Goal: Find specific page/section: Find specific page/section

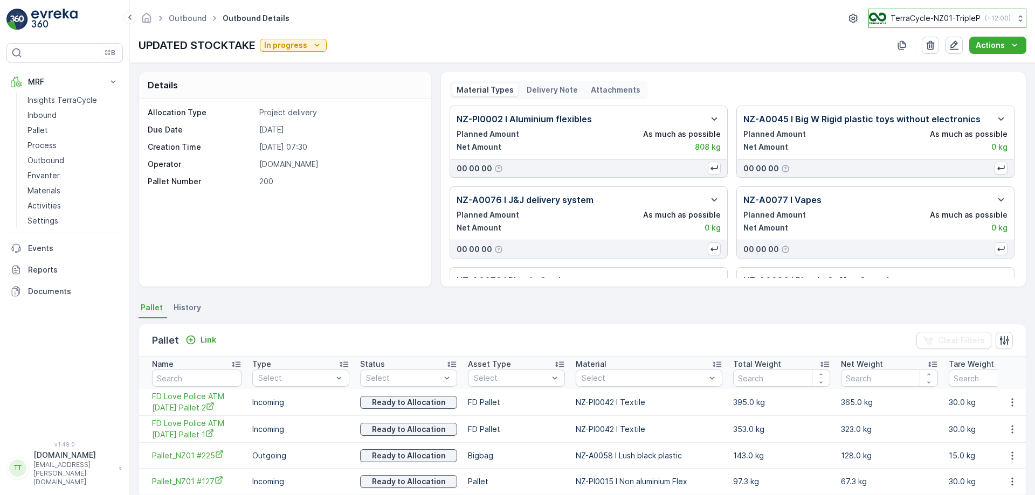
click at [927, 13] on p "TerraCycle-NZ01-TripleP" at bounding box center [936, 18] width 90 height 11
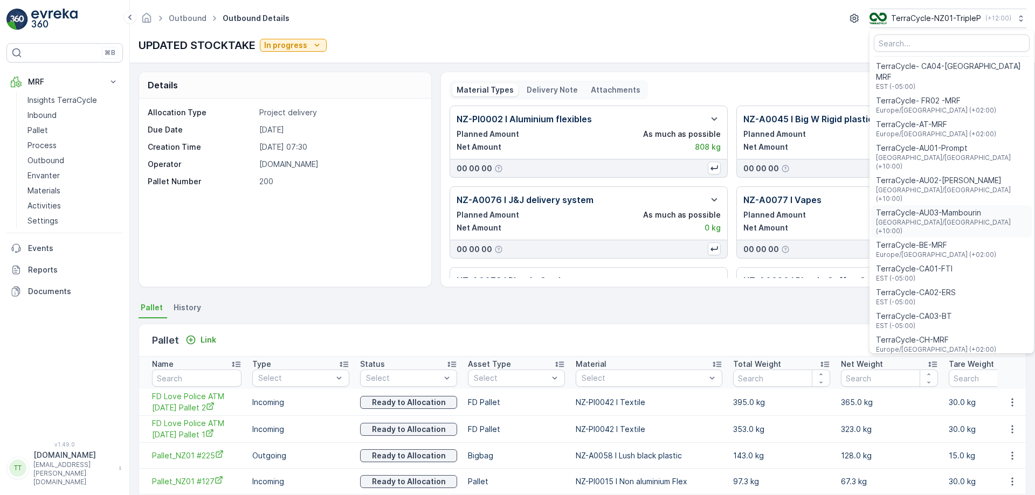
click at [942, 208] on span "TerraCycle-AU03-Mambourin" at bounding box center [951, 213] width 151 height 11
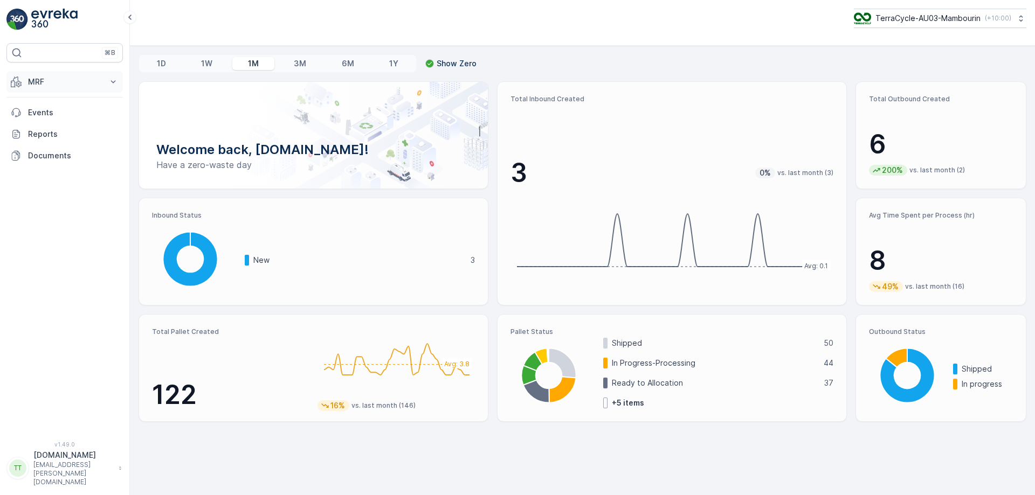
click at [78, 82] on p "MRF" at bounding box center [64, 82] width 73 height 11
click at [61, 143] on link "Process" at bounding box center [73, 145] width 100 height 15
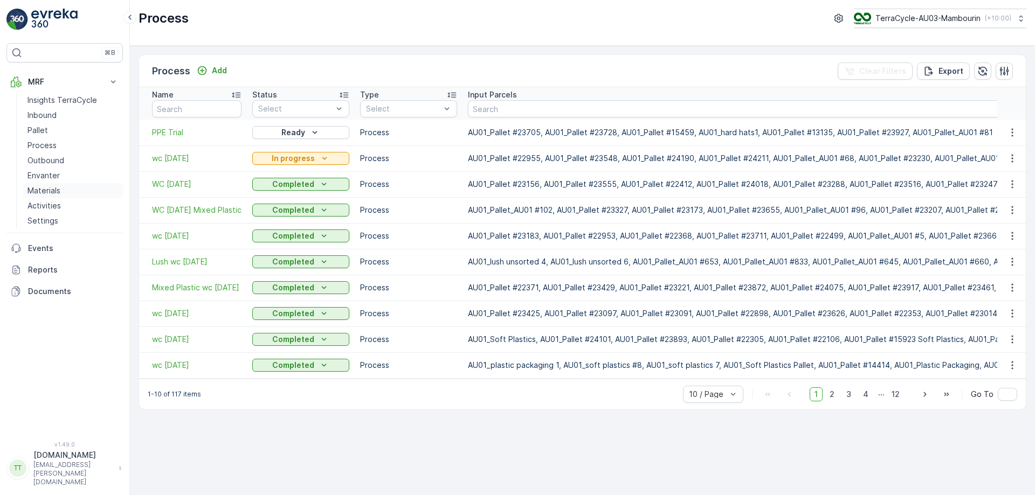
click at [64, 186] on link "Materials" at bounding box center [73, 190] width 100 height 15
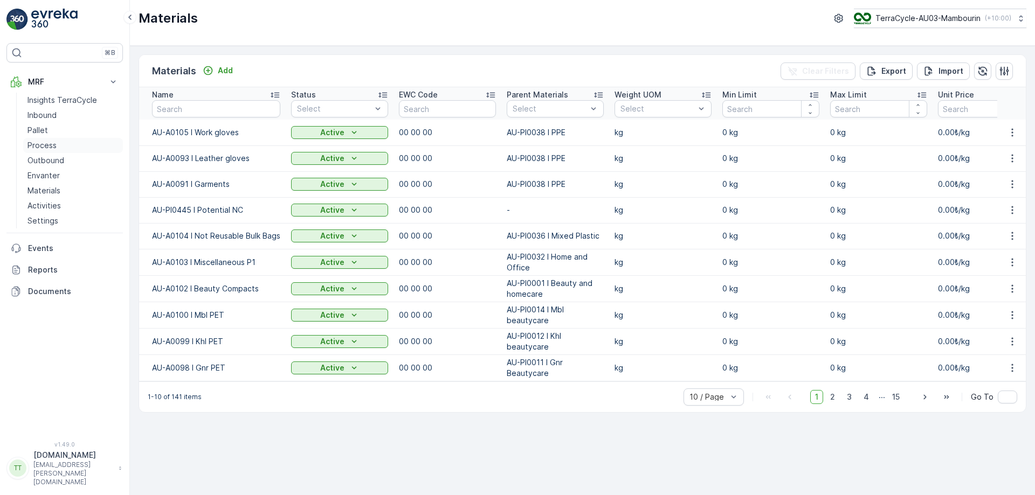
click at [50, 144] on p "Process" at bounding box center [41, 145] width 29 height 11
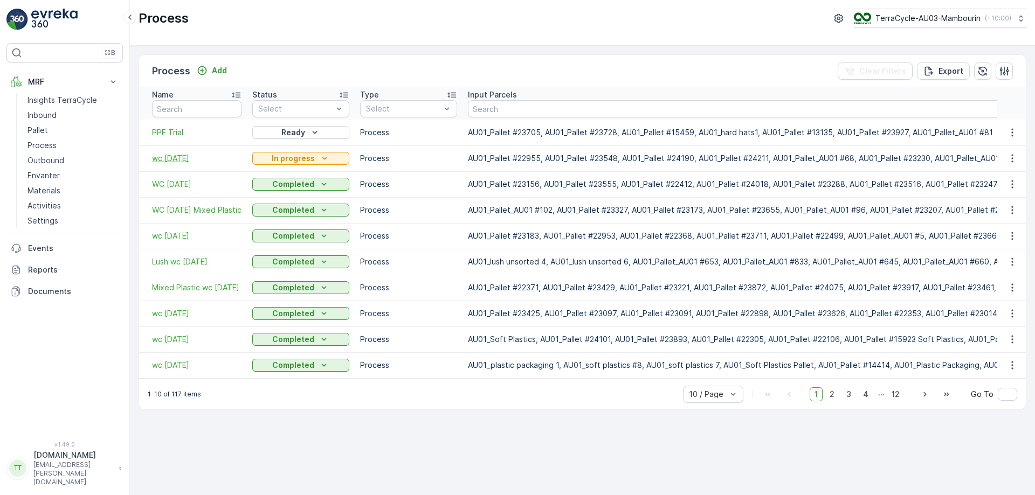
drag, startPoint x: 149, startPoint y: 158, endPoint x: 199, endPoint y: 159, distance: 50.7
click at [199, 159] on td "wc [DATE]" at bounding box center [193, 159] width 108 height 26
copy span "wc [DATE]"
click at [995, 24] on button "TerraCycle-AU03-Mambourin ( +10:00 )" at bounding box center [940, 18] width 174 height 19
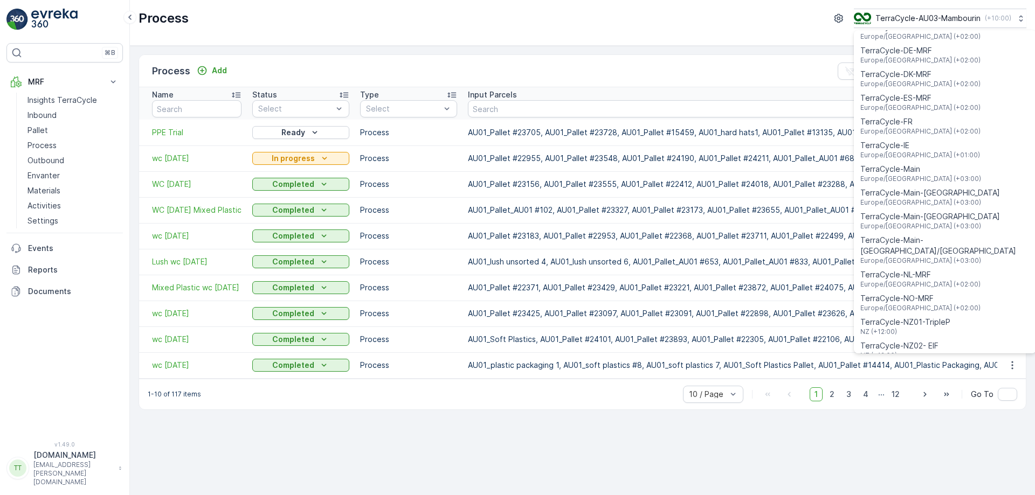
scroll to position [277, 0]
click at [922, 316] on span "TerraCycle-NZ01-TripleP" at bounding box center [905, 321] width 90 height 11
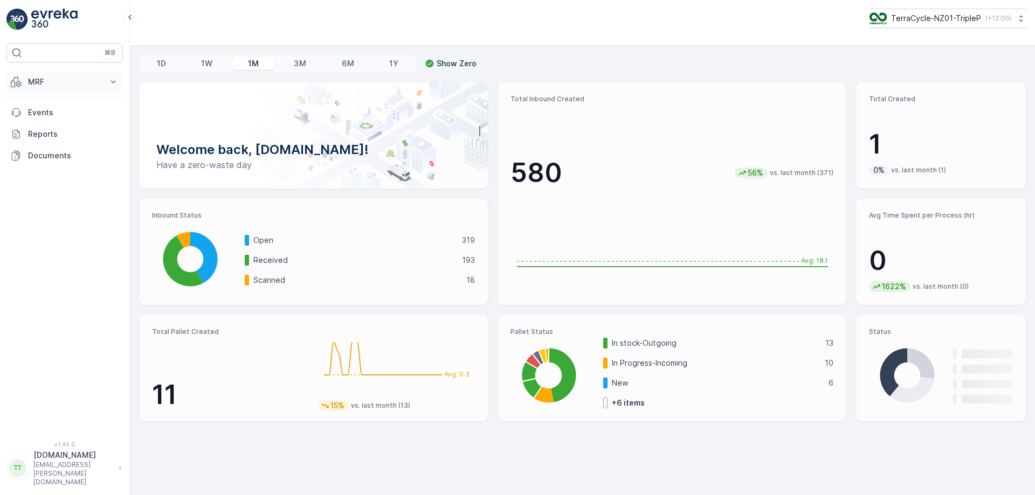
click at [89, 79] on p "MRF" at bounding box center [64, 82] width 73 height 11
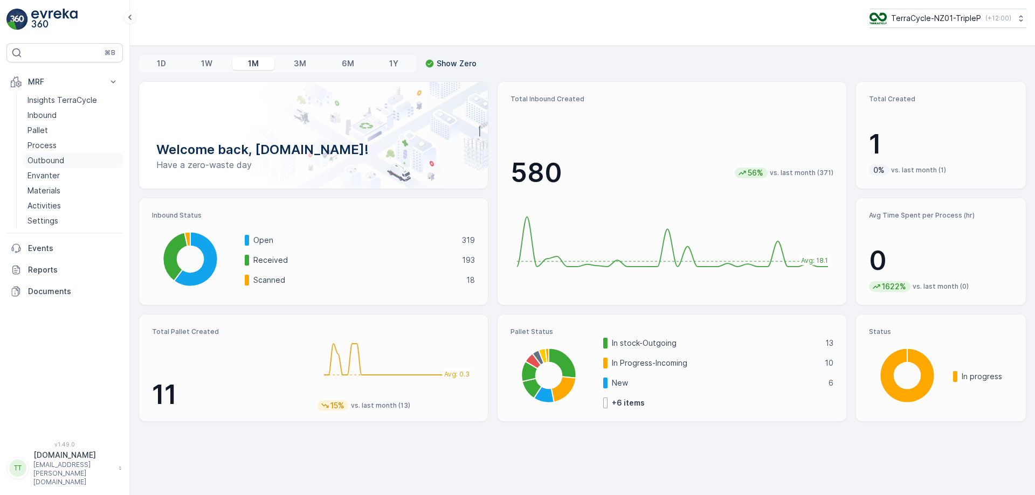
click at [57, 161] on p "Outbound" at bounding box center [45, 160] width 37 height 11
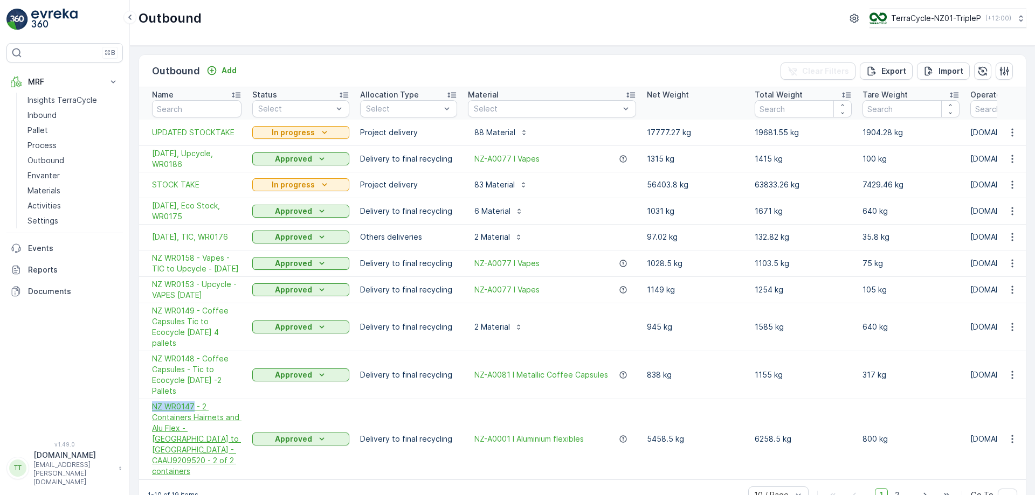
drag, startPoint x: 147, startPoint y: 403, endPoint x: 195, endPoint y: 409, distance: 47.8
click at [195, 409] on td "NZ WR0147 - 2 Containers Hairnets and Alu Flex - NZ to Canada - CAAU9209520 - 2…" at bounding box center [193, 439] width 108 height 80
copy span "NZ WR0147"
click at [960, 13] on p "TerraCycle-NZ01-TripleP" at bounding box center [936, 18] width 90 height 11
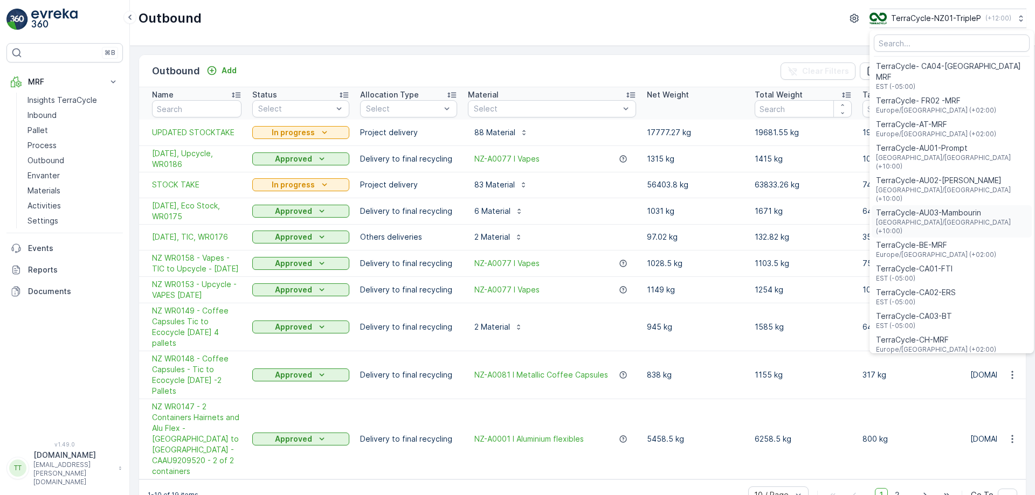
click at [953, 218] on span "[GEOGRAPHIC_DATA]/[GEOGRAPHIC_DATA] (+10:00)" at bounding box center [951, 226] width 151 height 17
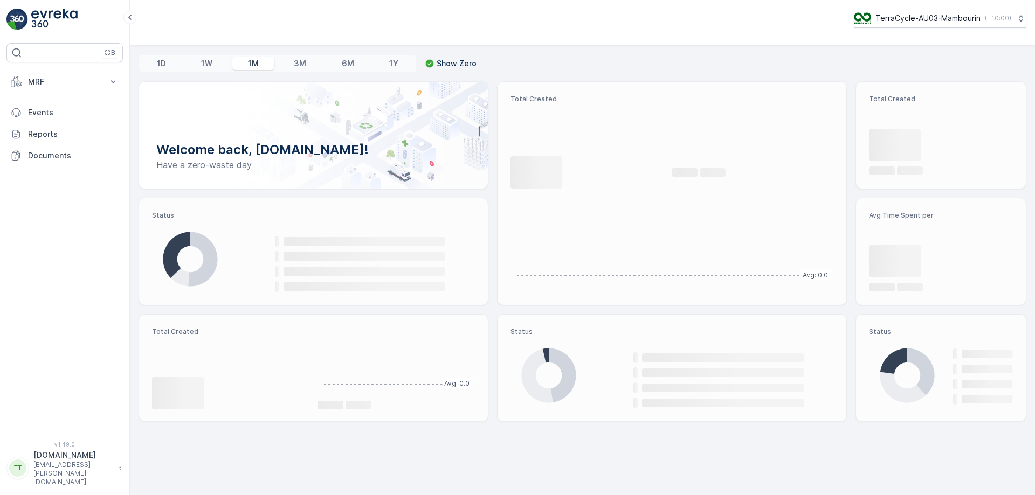
click at [58, 85] on p "MRF" at bounding box center [64, 82] width 73 height 11
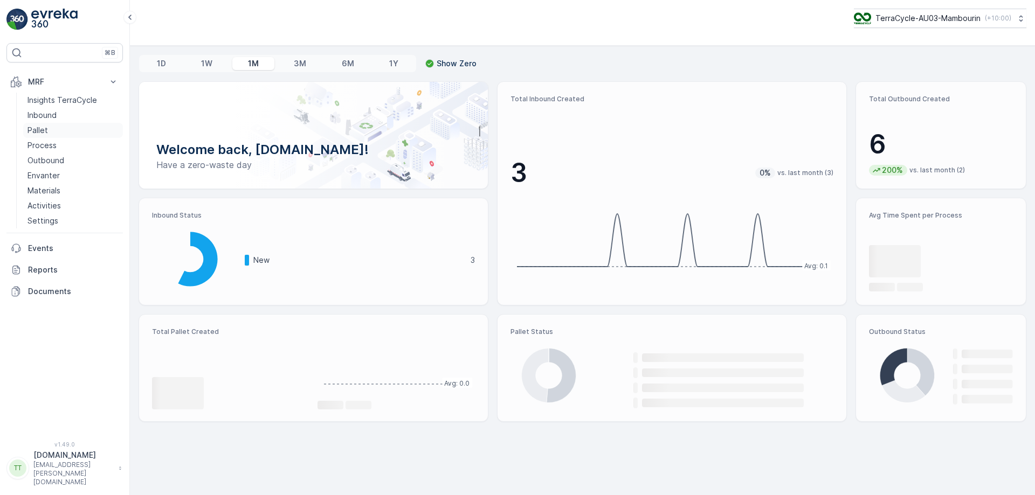
click at [53, 132] on link "Pallet" at bounding box center [73, 130] width 100 height 15
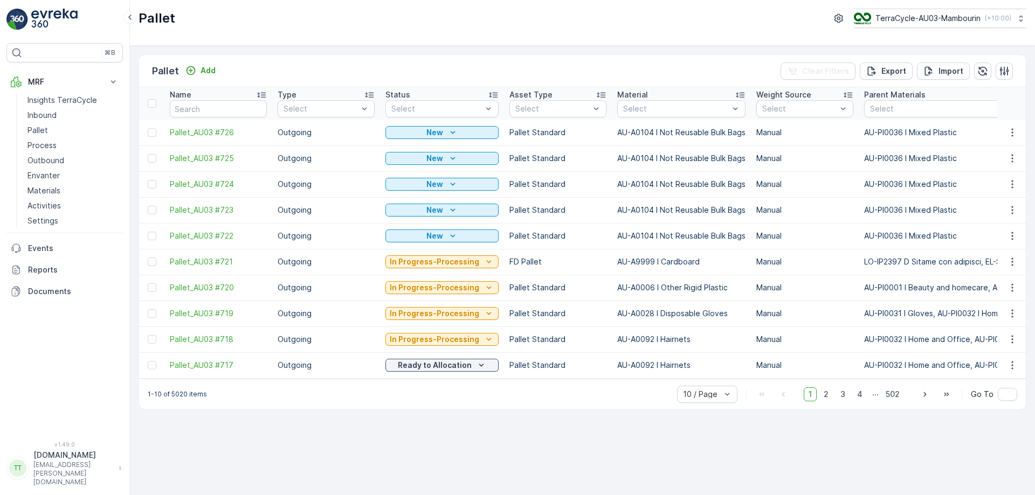
click at [192, 113] on input "text" at bounding box center [218, 108] width 97 height 17
type input "21604"
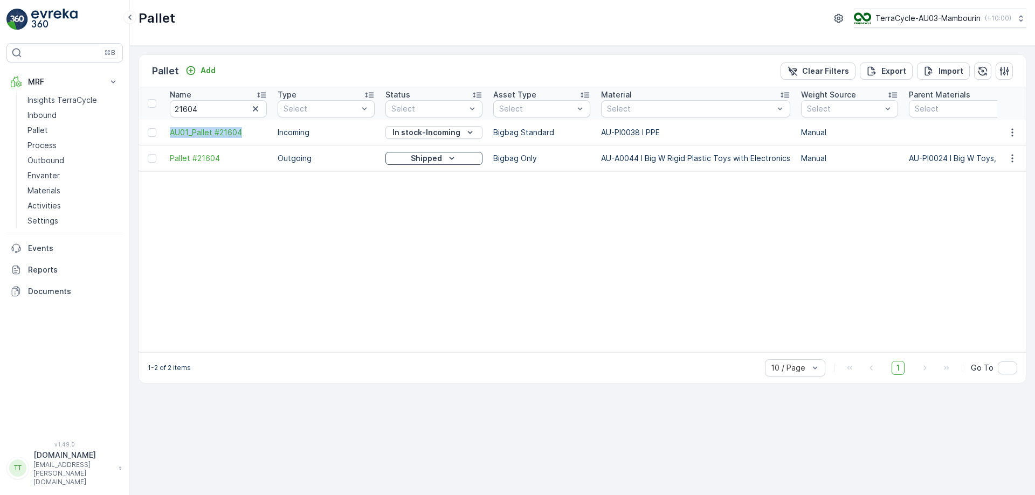
drag, startPoint x: 165, startPoint y: 132, endPoint x: 242, endPoint y: 135, distance: 77.2
click at [242, 135] on td "AU01_Pallet #21604" at bounding box center [218, 133] width 108 height 26
copy span "AU01_Pallet #21604"
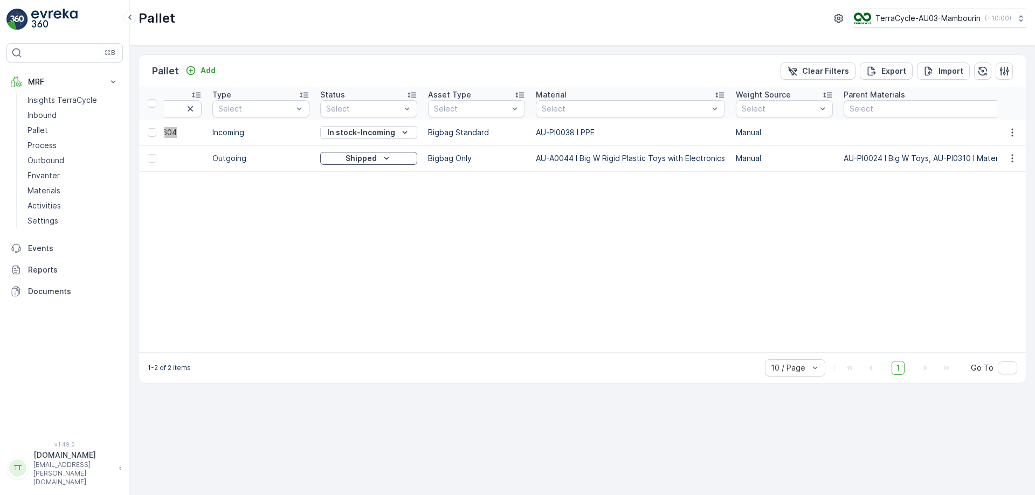
scroll to position [0, 60]
